Goal: Transaction & Acquisition: Book appointment/travel/reservation

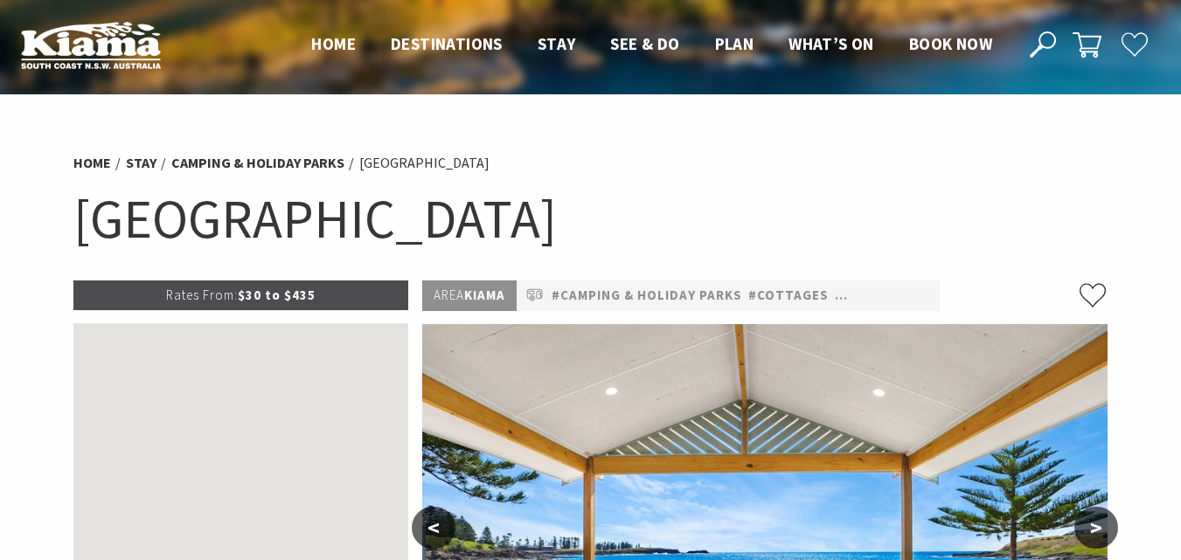
scroll to position [262, 0]
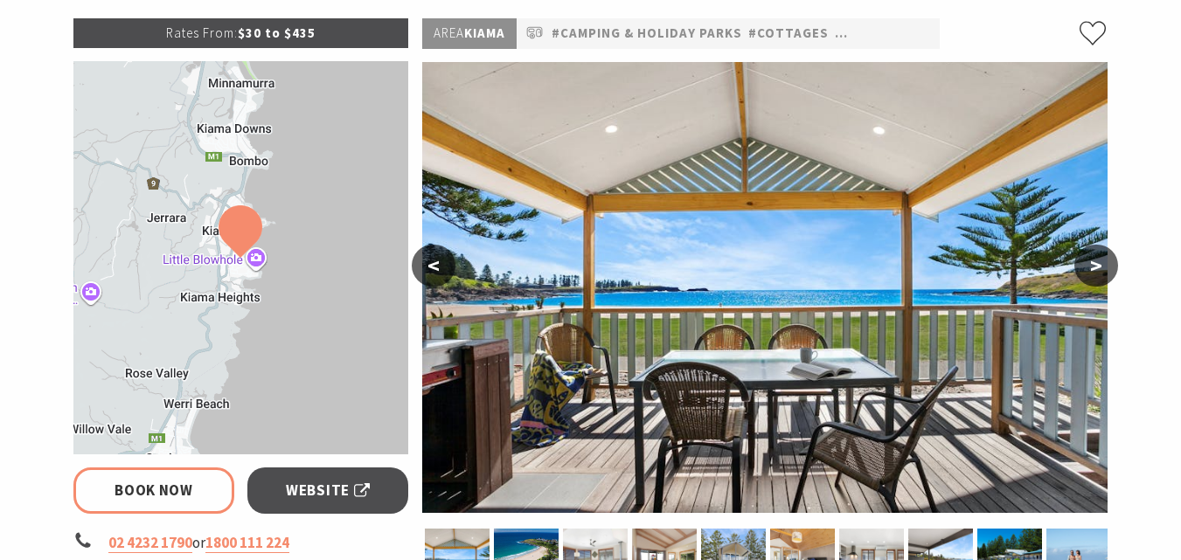
select select "3"
select select "2"
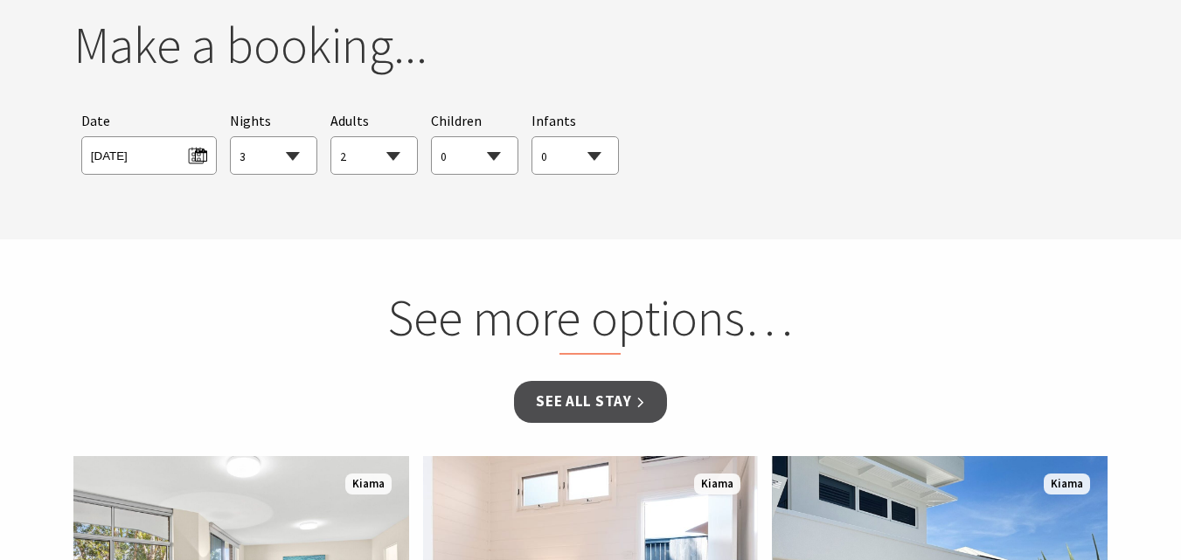
scroll to position [1661, 0]
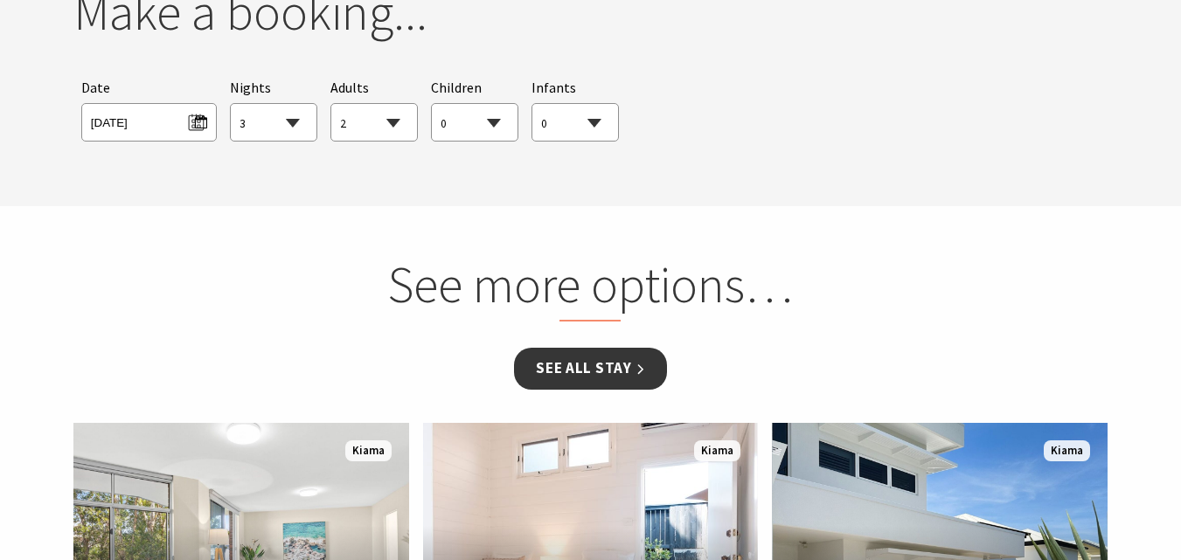
click at [596, 367] on link "See all Stay" at bounding box center [590, 368] width 152 height 41
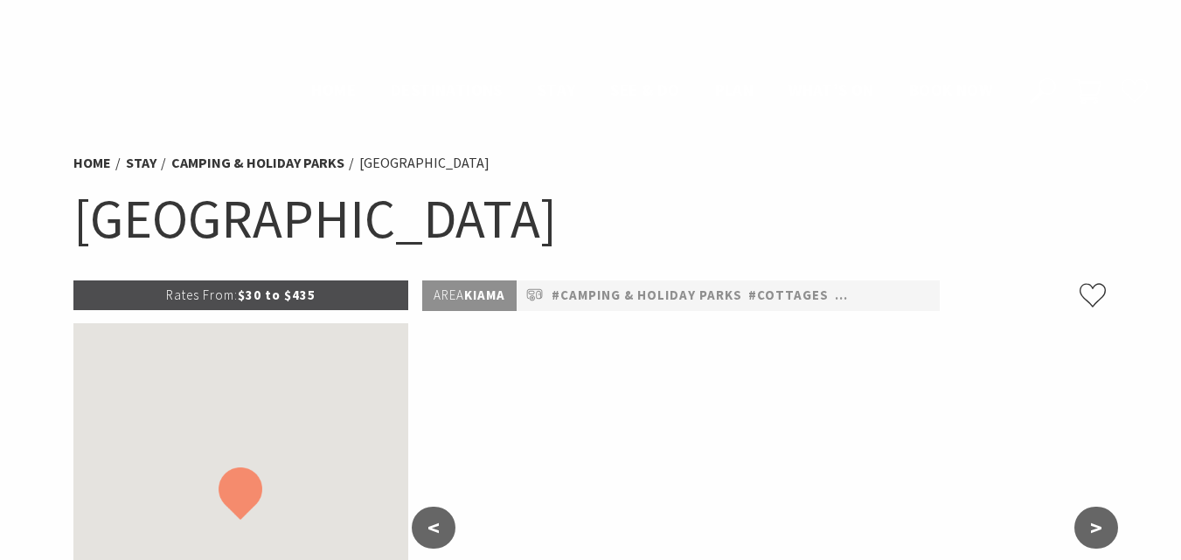
select select "3"
select select "2"
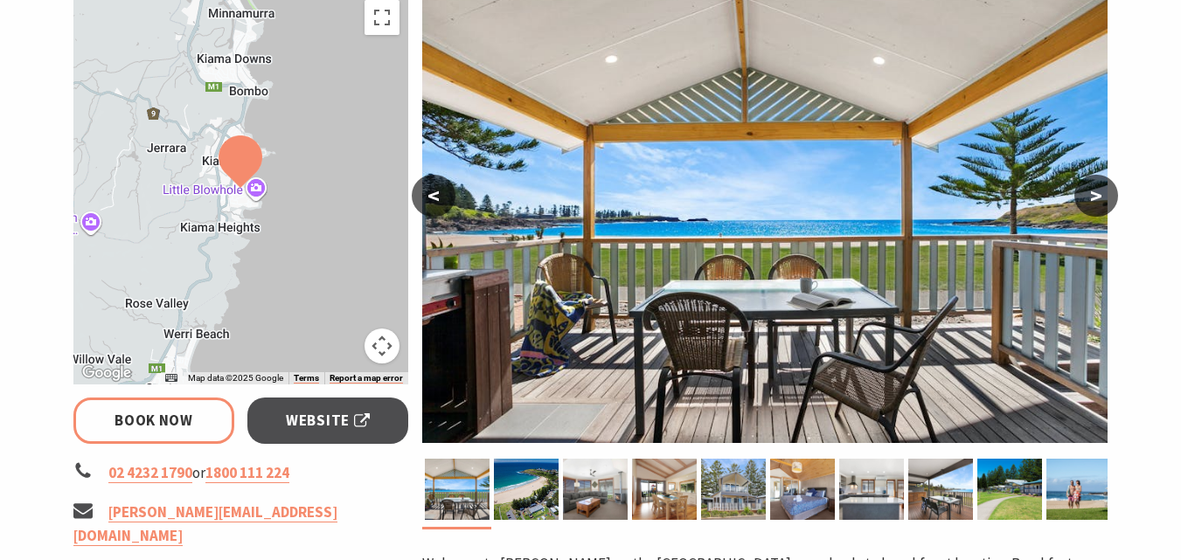
scroll to position [351, 0]
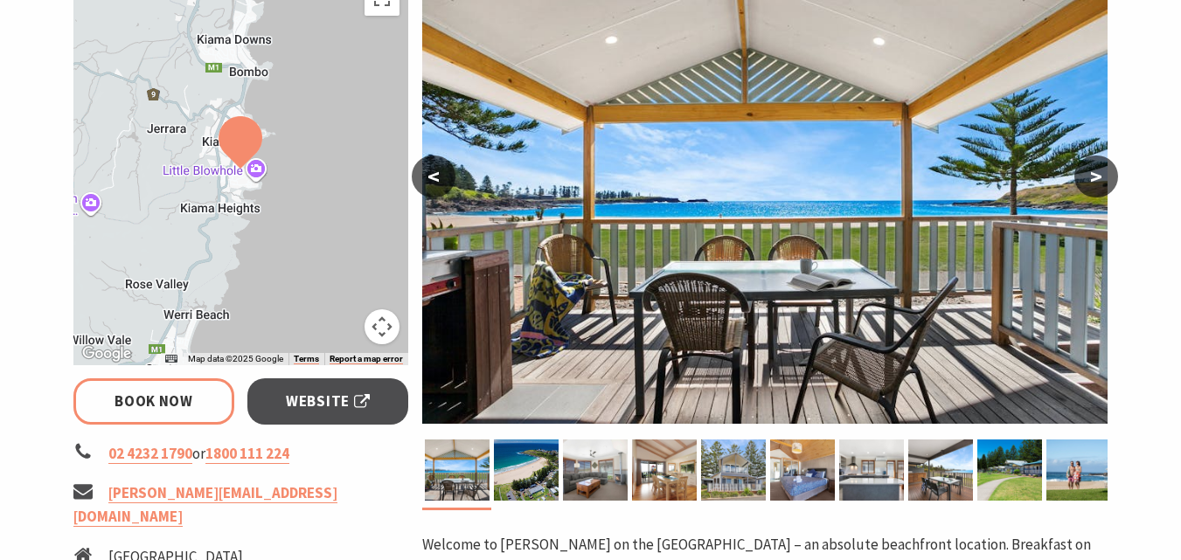
click at [1093, 174] on button ">" at bounding box center [1096, 177] width 44 height 42
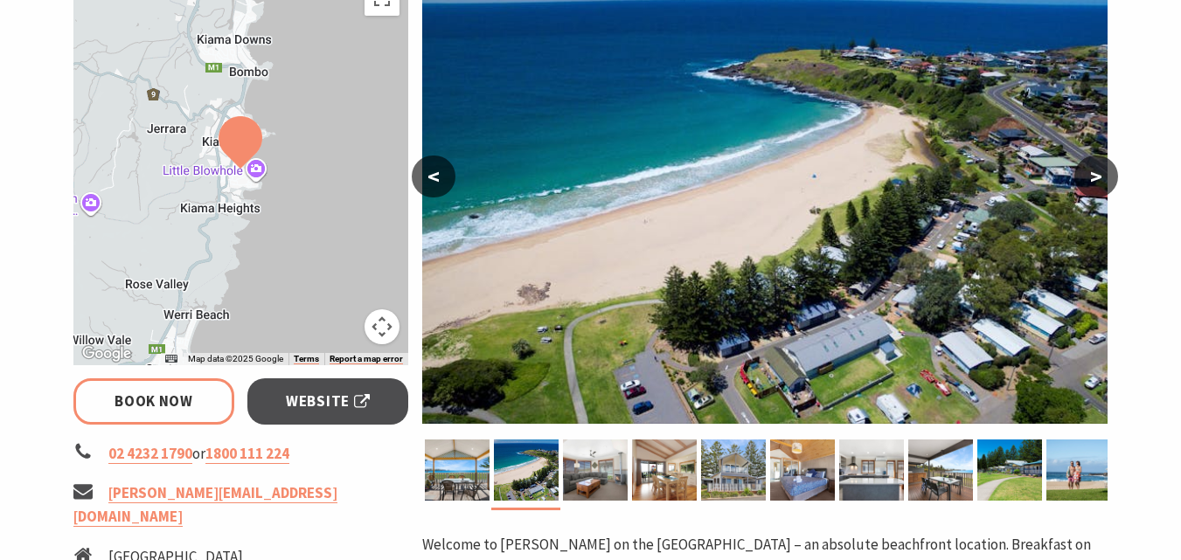
click at [1093, 174] on button ">" at bounding box center [1096, 177] width 44 height 42
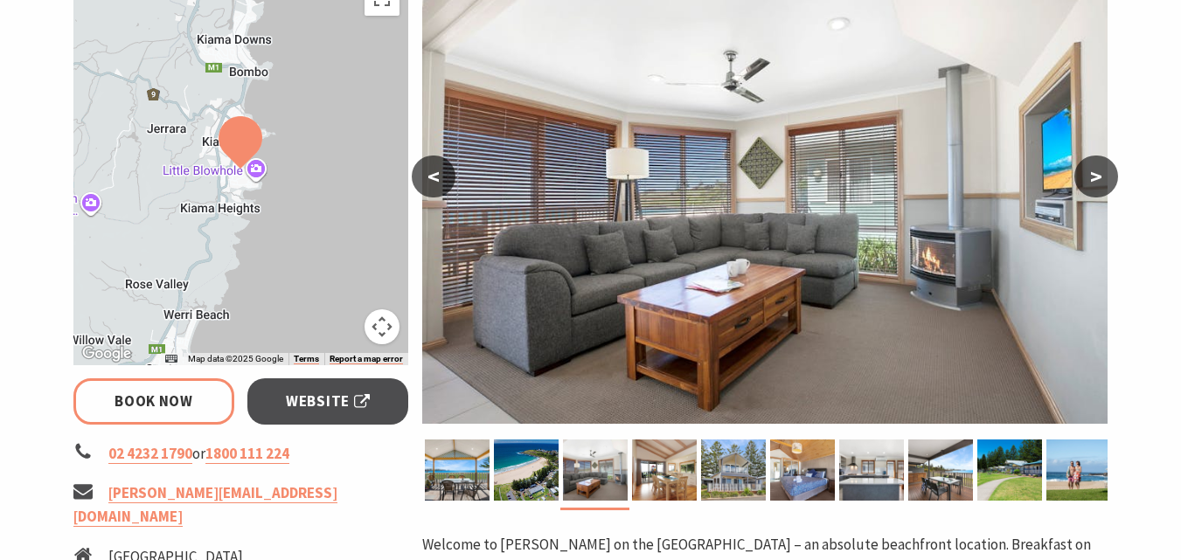
click at [1093, 174] on button ">" at bounding box center [1096, 177] width 44 height 42
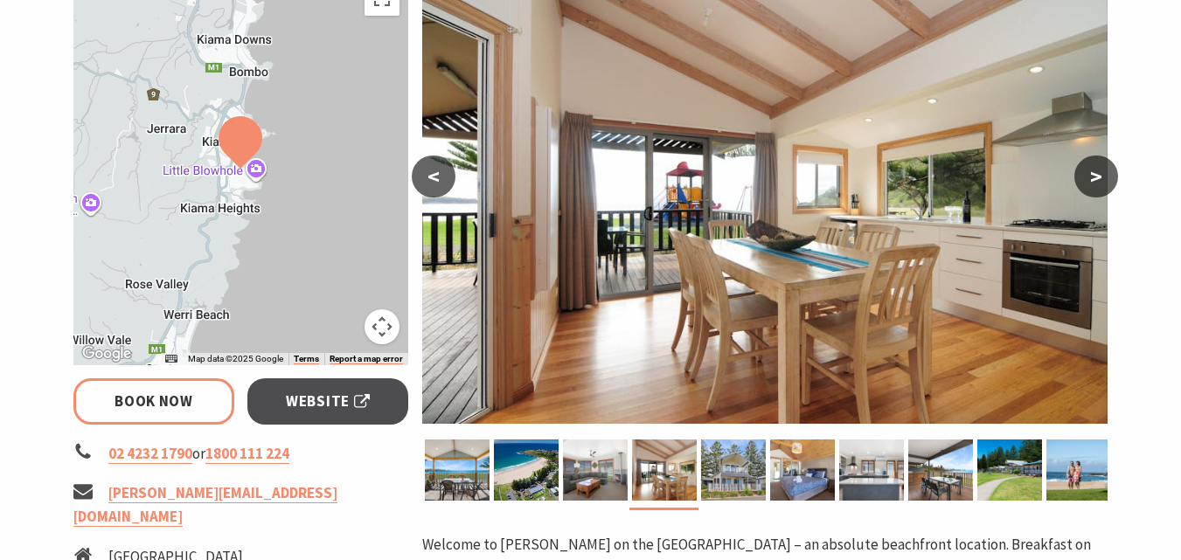
click at [1093, 174] on button ">" at bounding box center [1096, 177] width 44 height 42
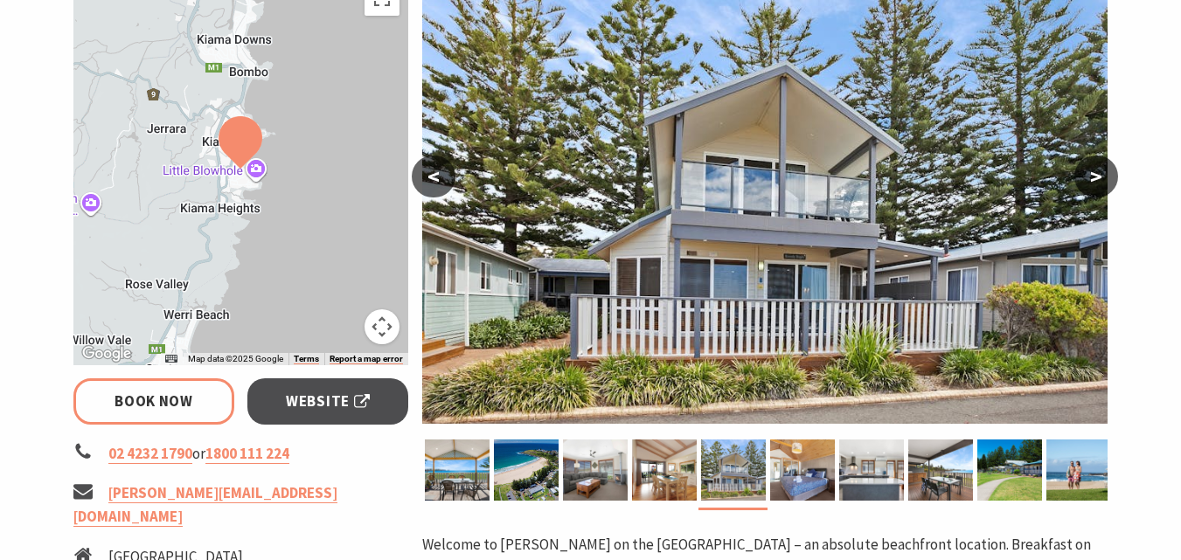
click at [1093, 174] on button ">" at bounding box center [1096, 177] width 44 height 42
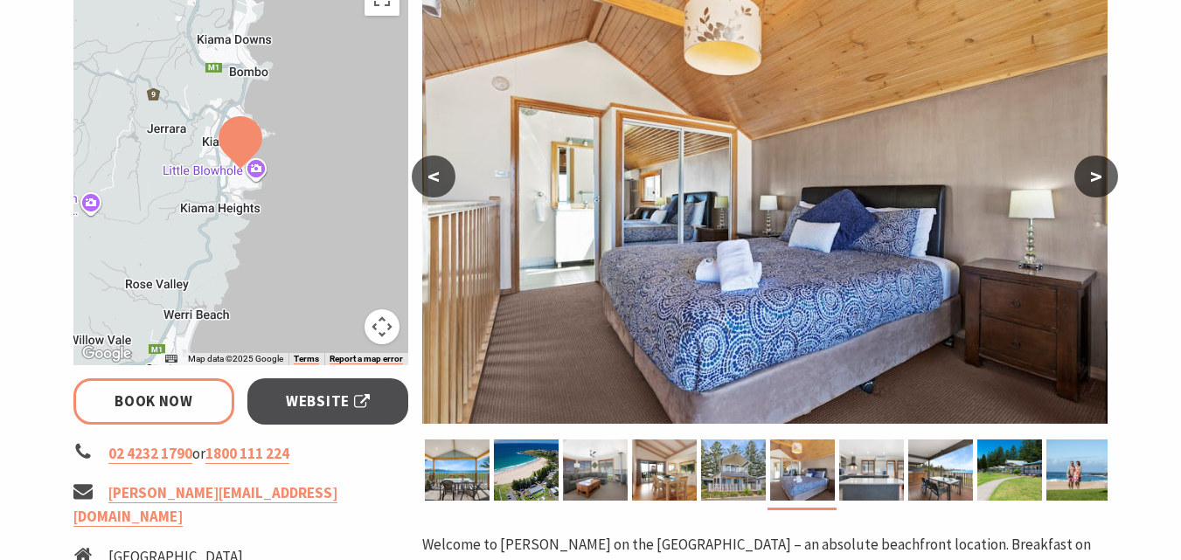
click at [1093, 174] on button ">" at bounding box center [1096, 177] width 44 height 42
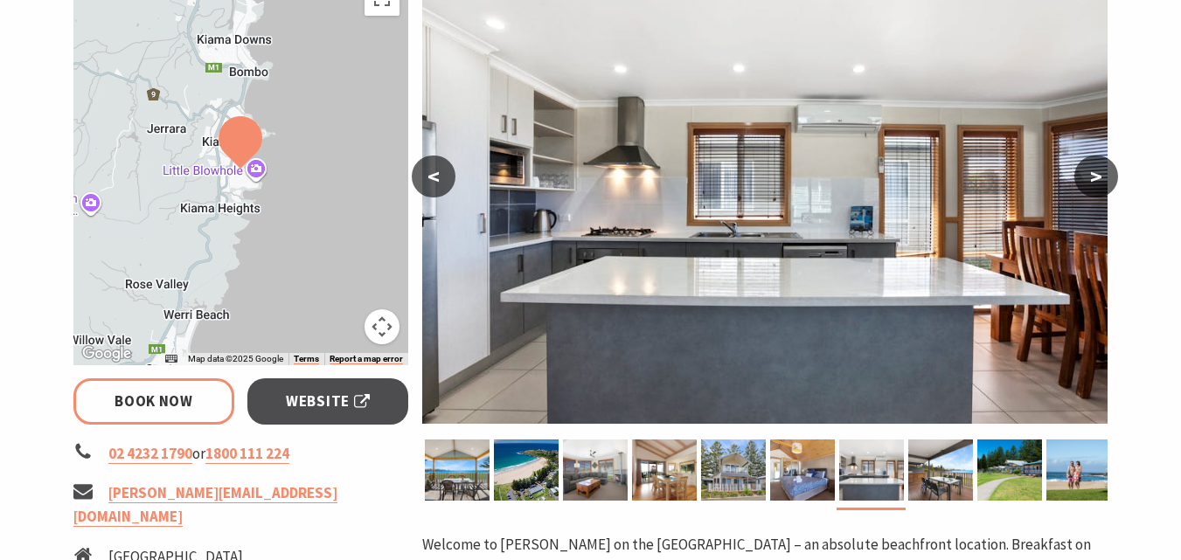
click at [1093, 174] on button ">" at bounding box center [1096, 177] width 44 height 42
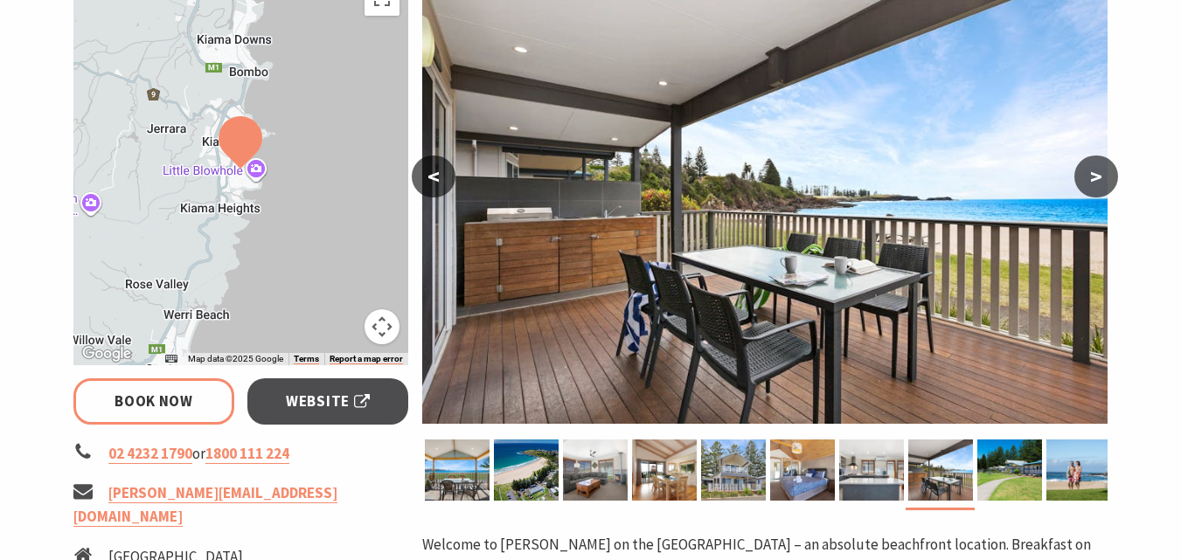
click at [1093, 174] on button ">" at bounding box center [1096, 177] width 44 height 42
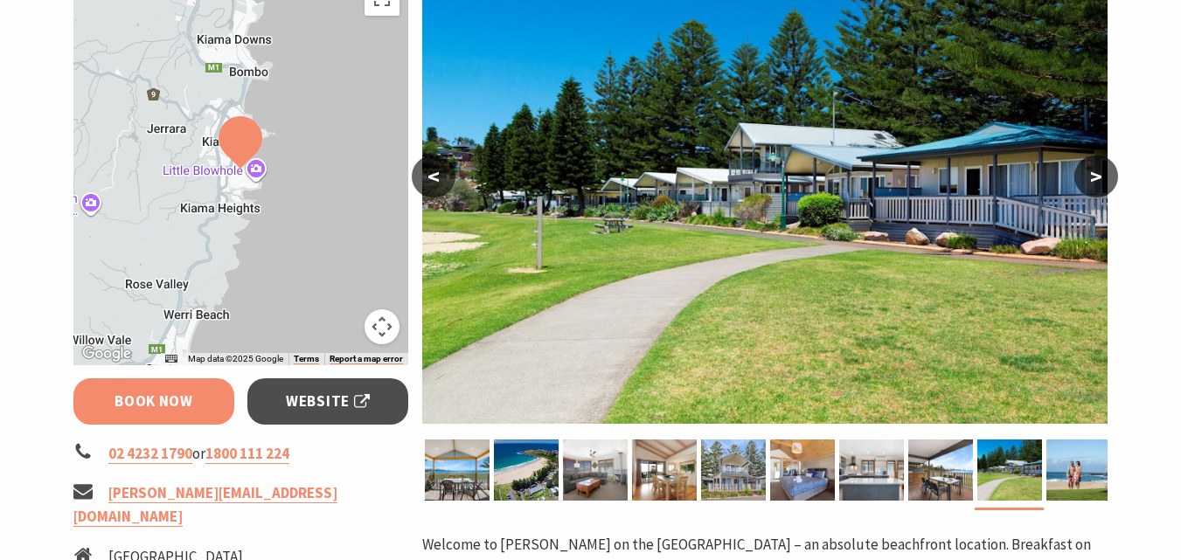
click at [184, 405] on link "Book Now" at bounding box center [154, 401] width 162 height 46
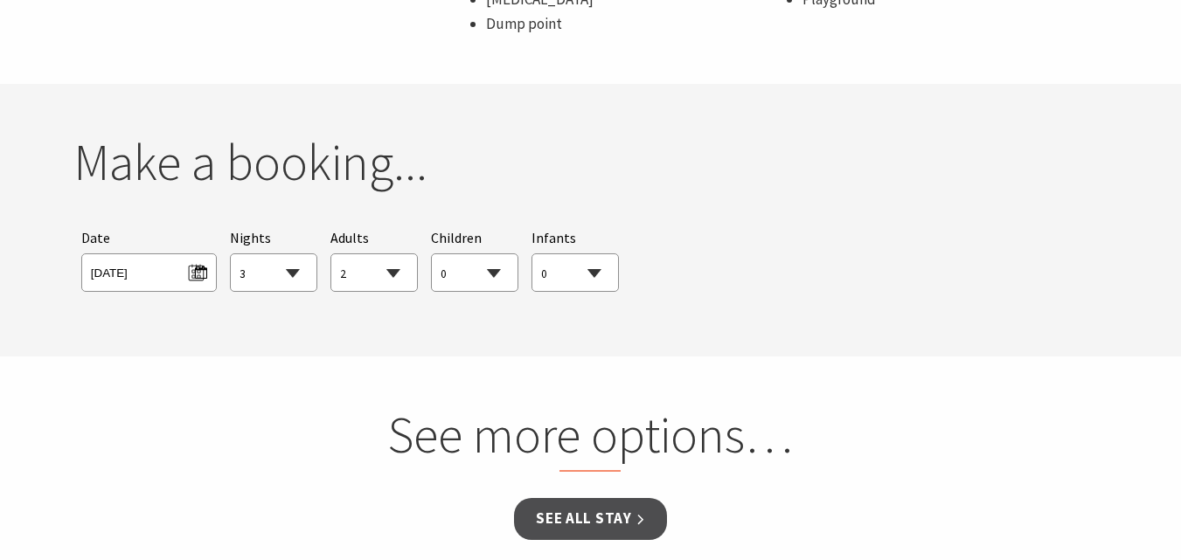
scroll to position [1594, 0]
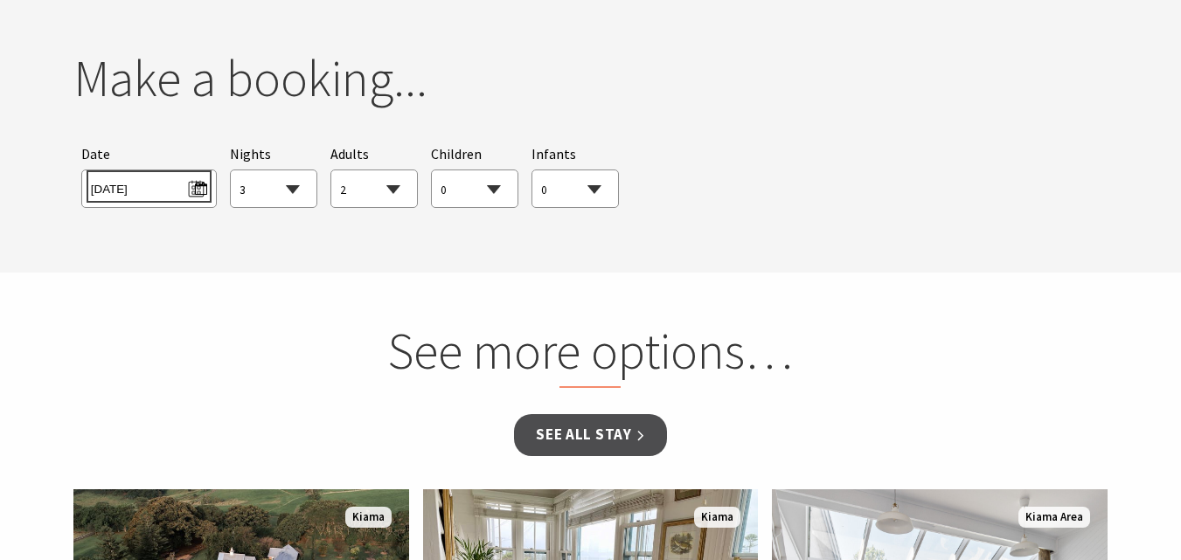
click at [171, 180] on span "Thu 02/10/2025" at bounding box center [149, 187] width 116 height 24
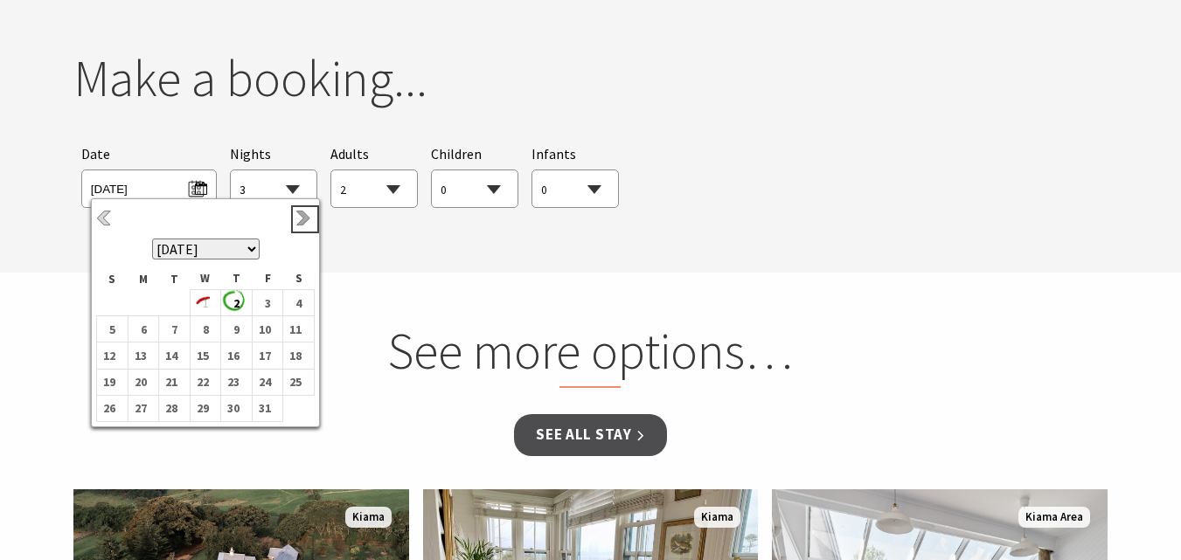
click at [305, 217] on link "Next" at bounding box center [304, 219] width 19 height 19
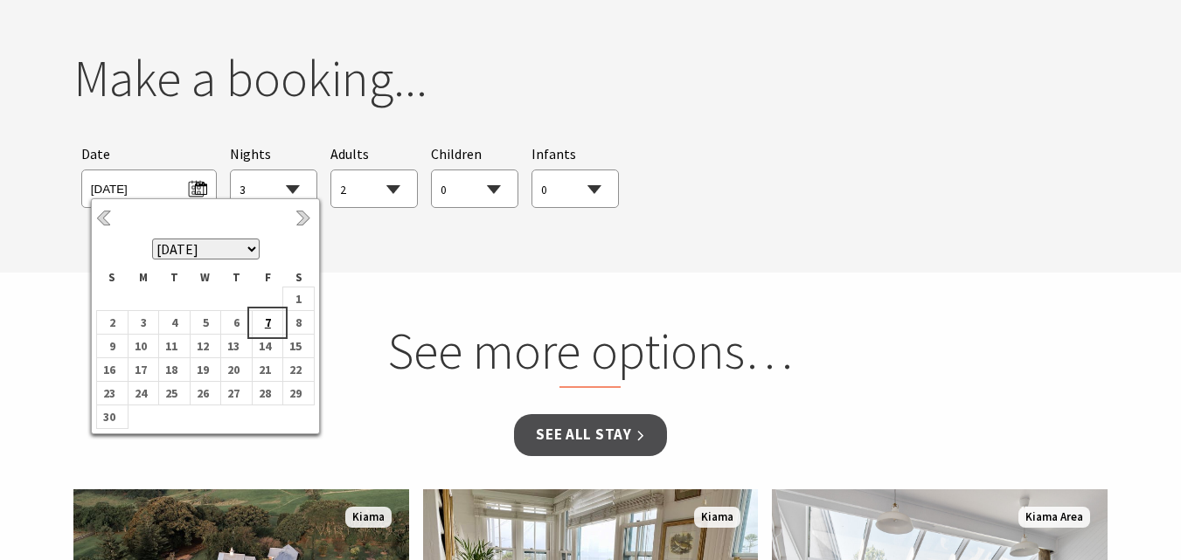
click at [267, 320] on b "7" at bounding box center [264, 322] width 23 height 23
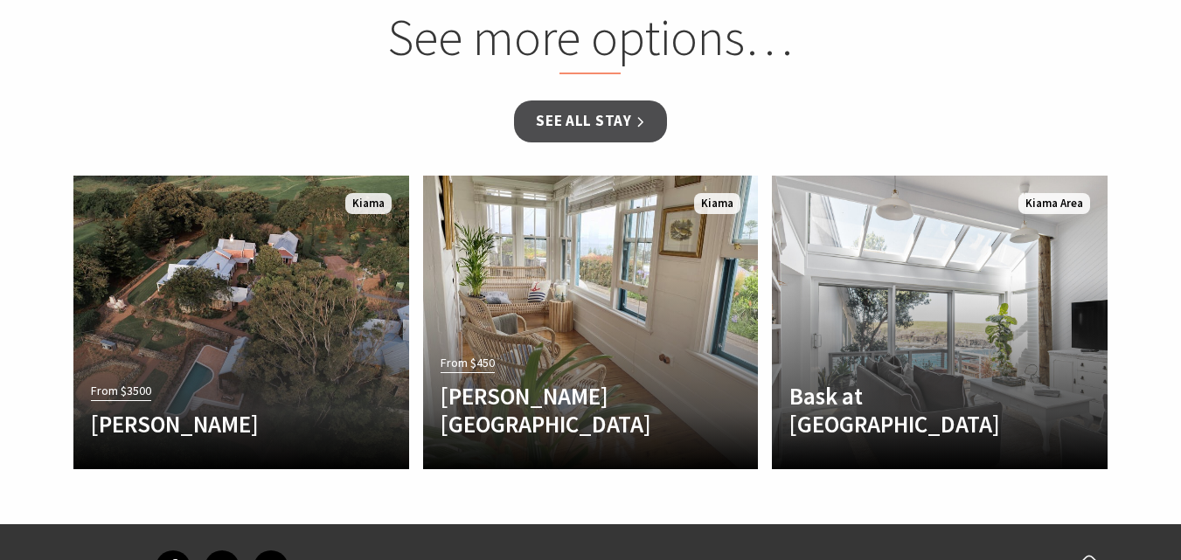
scroll to position [1944, 0]
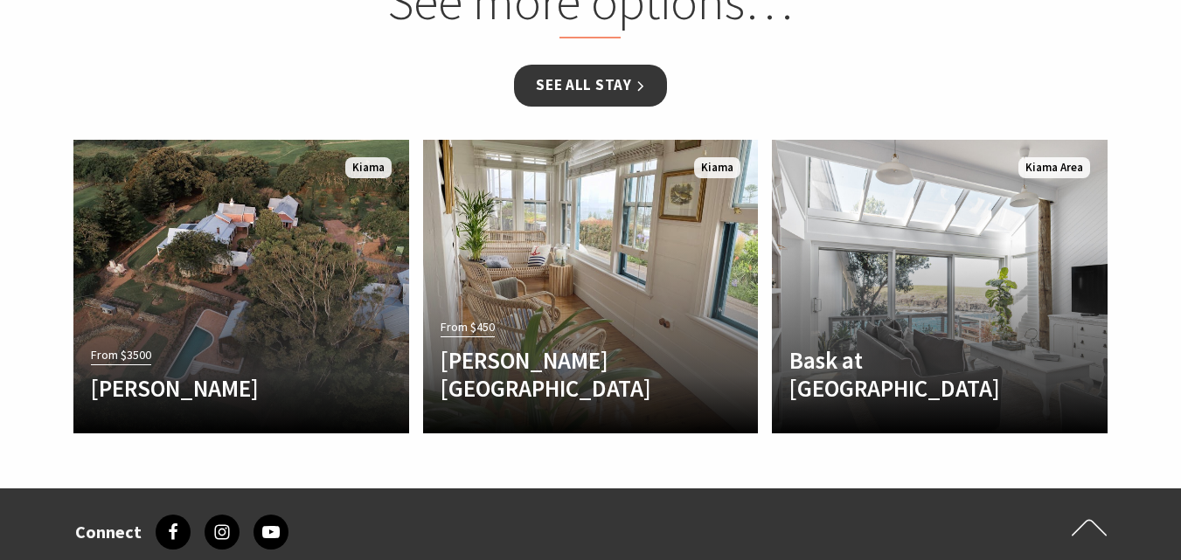
click at [563, 87] on link "See all Stay" at bounding box center [590, 85] width 152 height 41
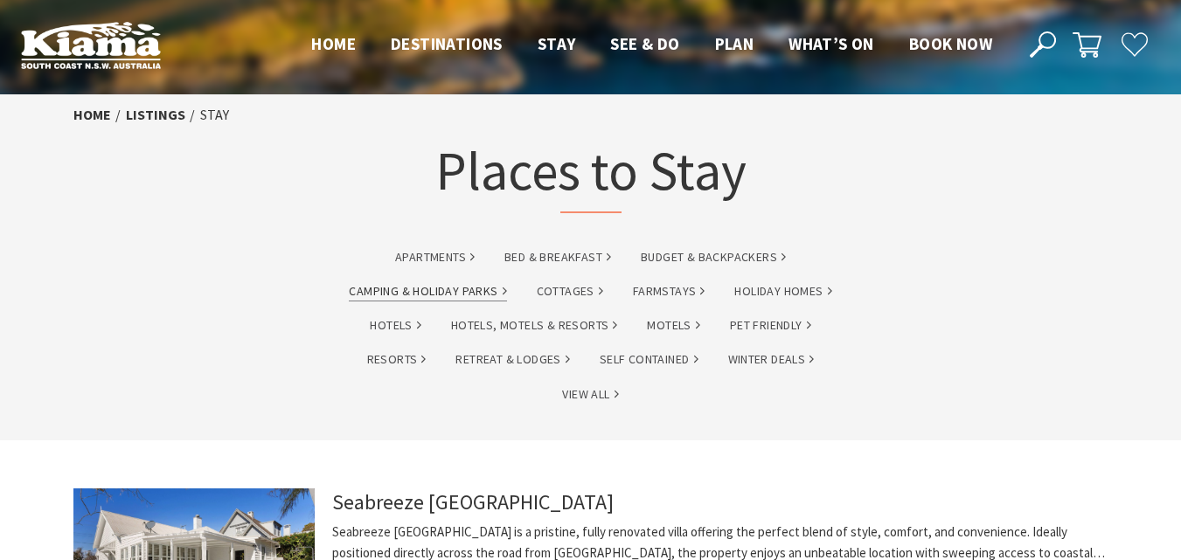
click at [436, 292] on link "Camping & Holiday Parks" at bounding box center [427, 291] width 157 height 20
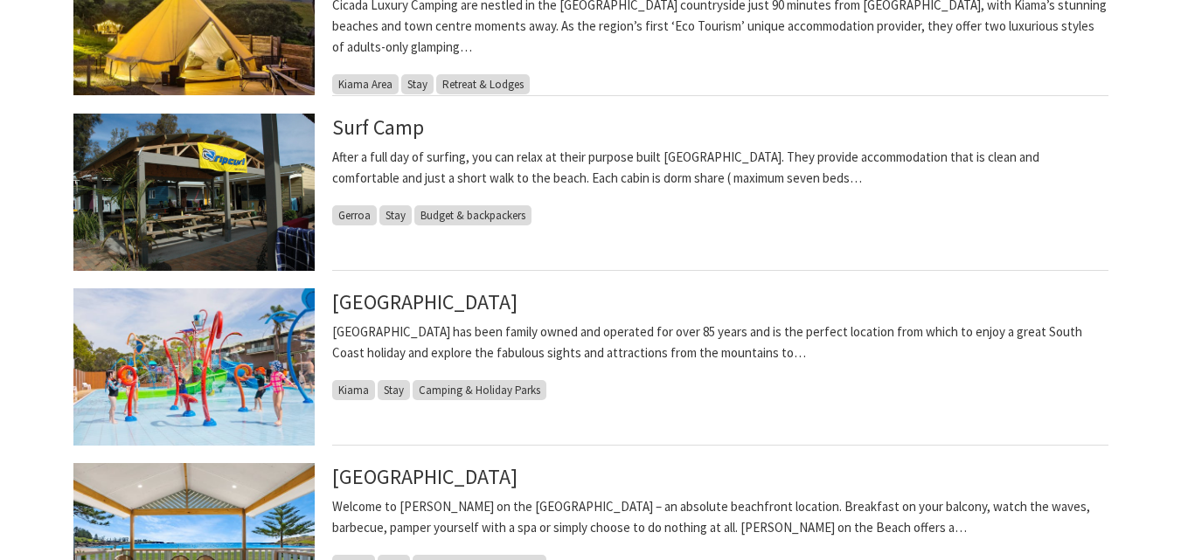
scroll to position [612, 0]
